Goal: Complete application form

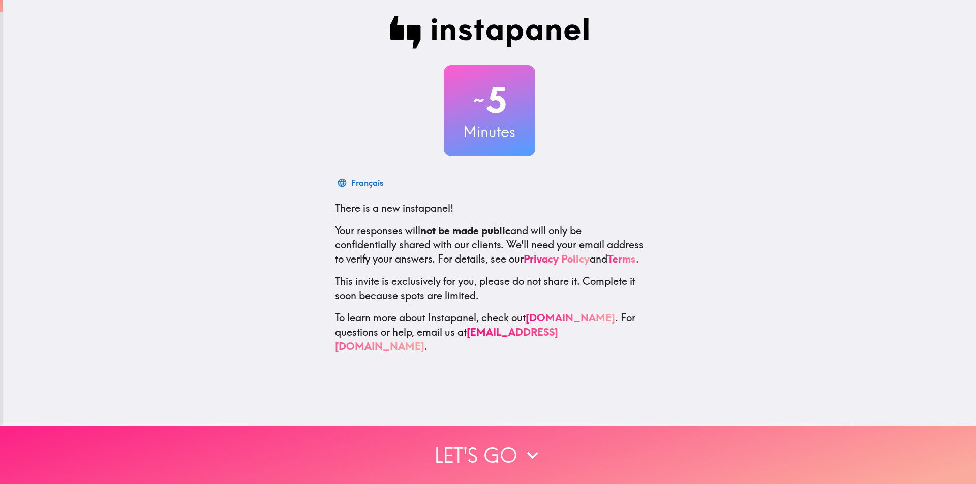
click at [513, 454] on button "Let's go" at bounding box center [488, 455] width 976 height 58
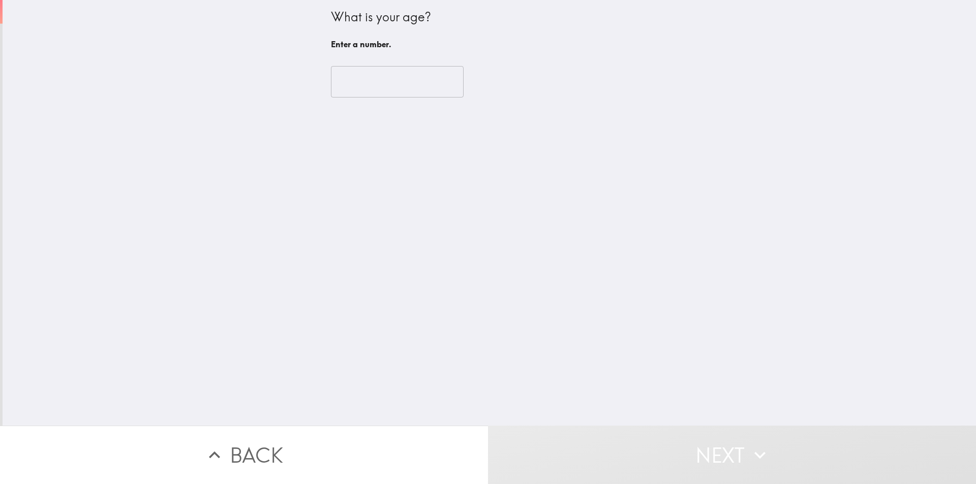
click at [368, 80] on input "number" at bounding box center [397, 82] width 133 height 32
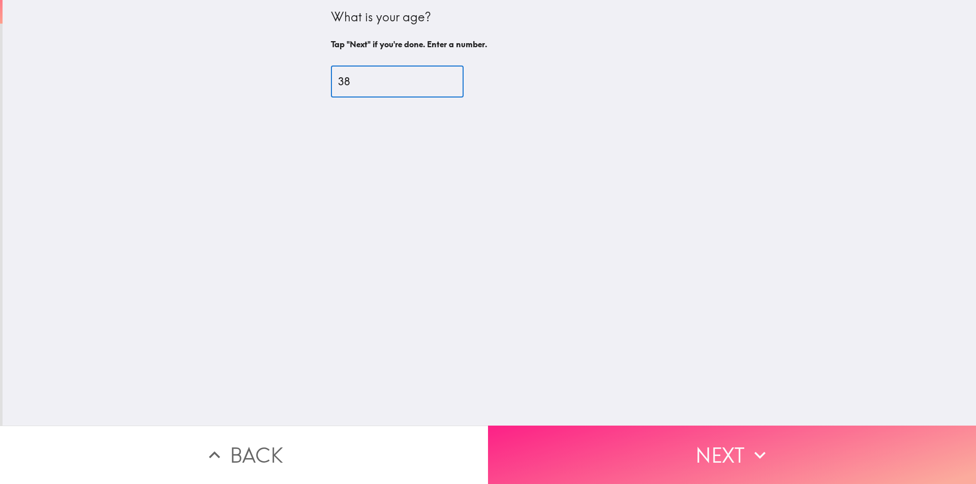
type input "38"
click at [610, 434] on button "Next" at bounding box center [732, 455] width 488 height 58
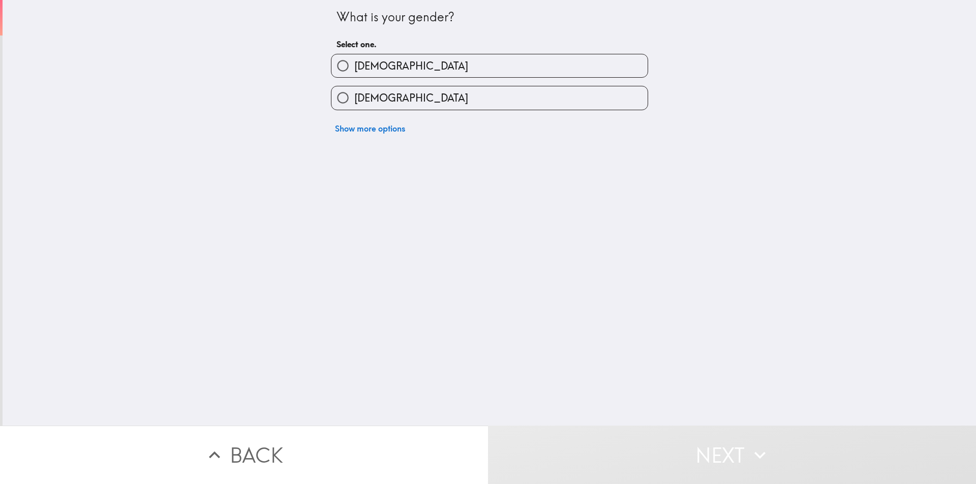
click at [332, 66] on input "[DEMOGRAPHIC_DATA]" at bounding box center [342, 65] width 23 height 23
radio input "true"
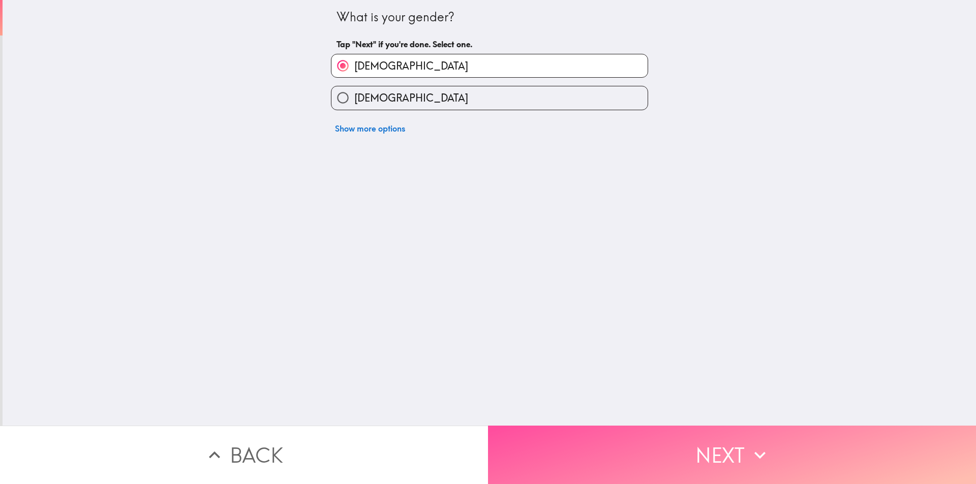
click at [638, 459] on button "Next" at bounding box center [732, 455] width 488 height 58
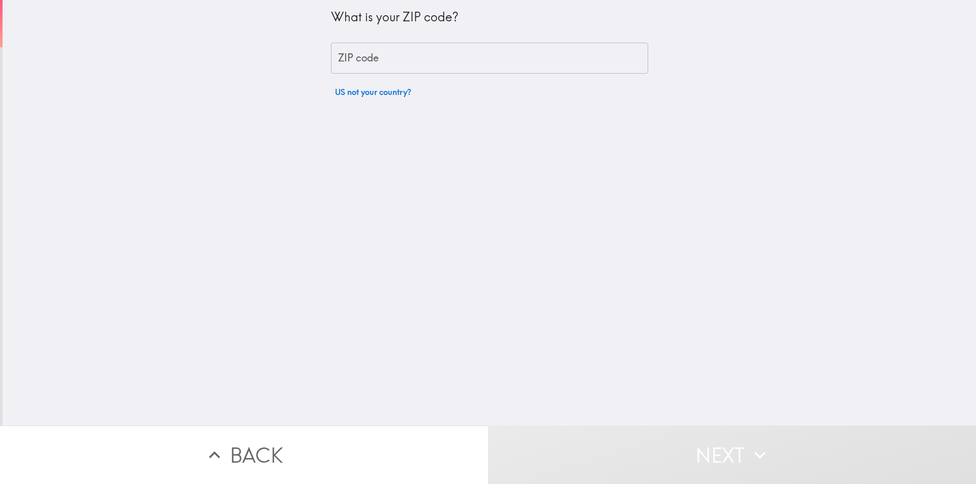
click at [370, 58] on input "ZIP code" at bounding box center [489, 59] width 317 height 32
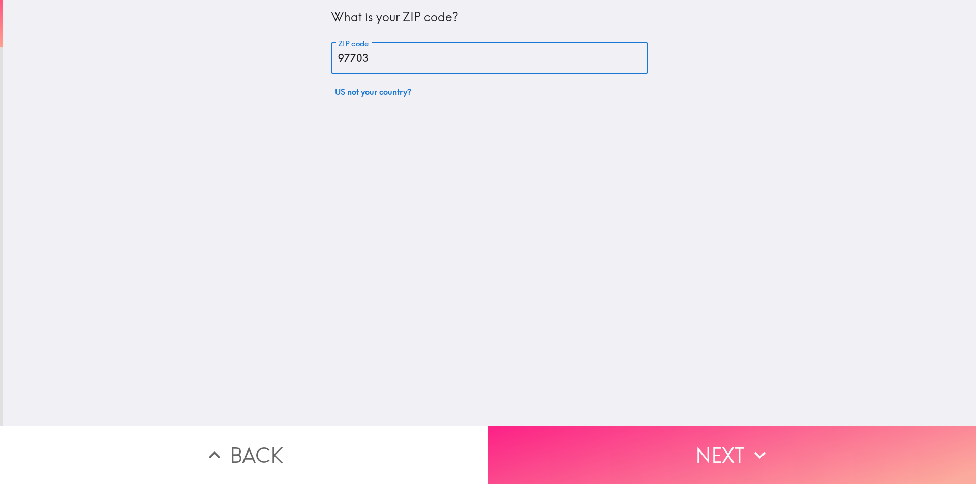
type input "97703"
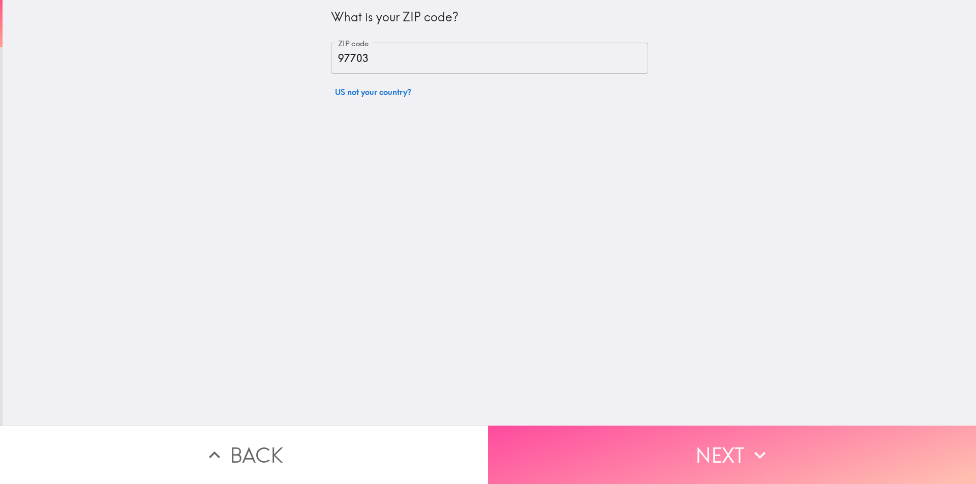
click at [647, 444] on button "Next" at bounding box center [732, 455] width 488 height 58
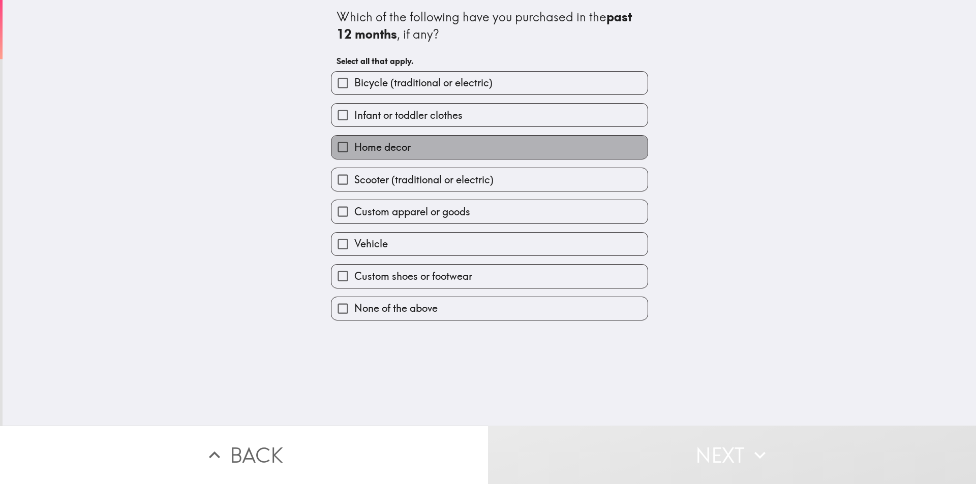
click at [364, 145] on span "Home decor" at bounding box center [382, 147] width 56 height 14
click at [354, 145] on input "Home decor" at bounding box center [342, 147] width 23 height 23
checkbox input "true"
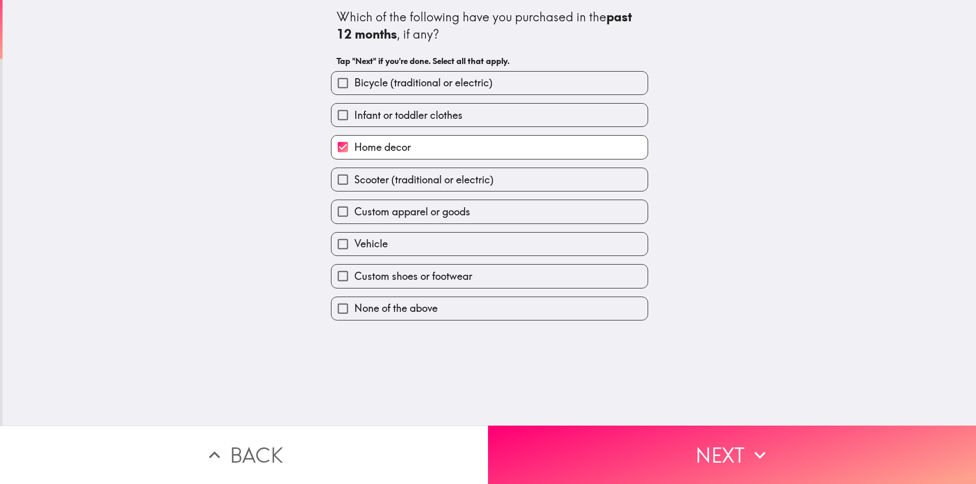
click at [366, 112] on span "Infant or toddler clothes" at bounding box center [408, 115] width 108 height 14
click at [354, 112] on input "Infant or toddler clothes" at bounding box center [342, 115] width 23 height 23
checkbox input "true"
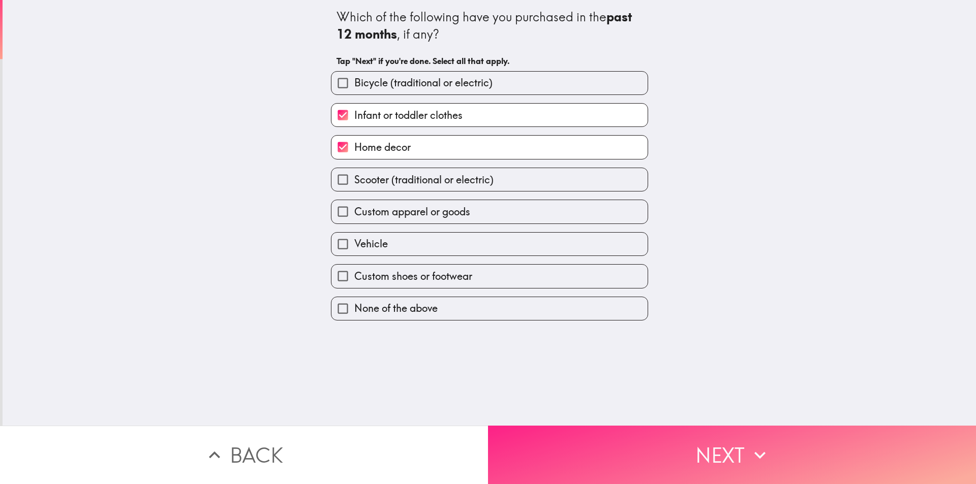
click at [609, 432] on button "Next" at bounding box center [732, 455] width 488 height 58
